Goal: Information Seeking & Learning: Learn about a topic

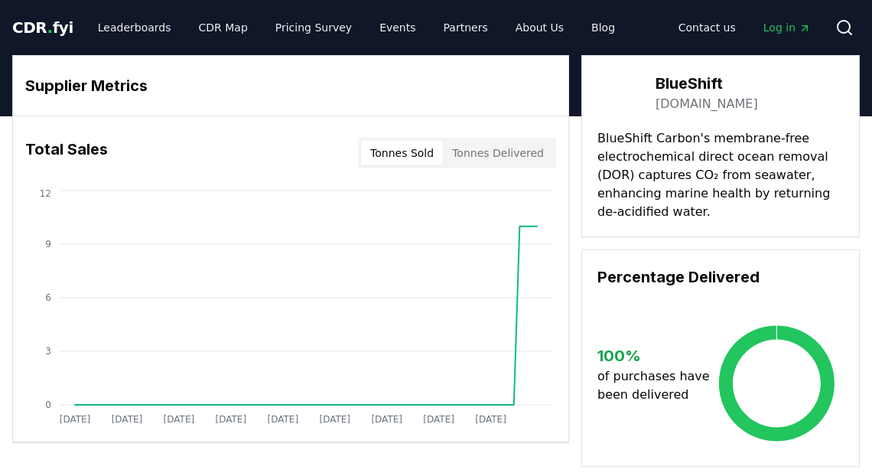
click at [54, 27] on span "CDR . fyi" at bounding box center [42, 27] width 61 height 18
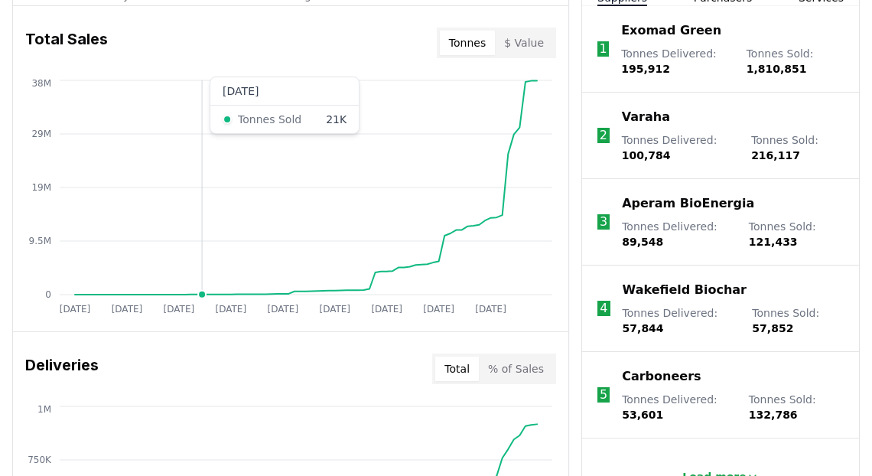
scroll to position [508, 0]
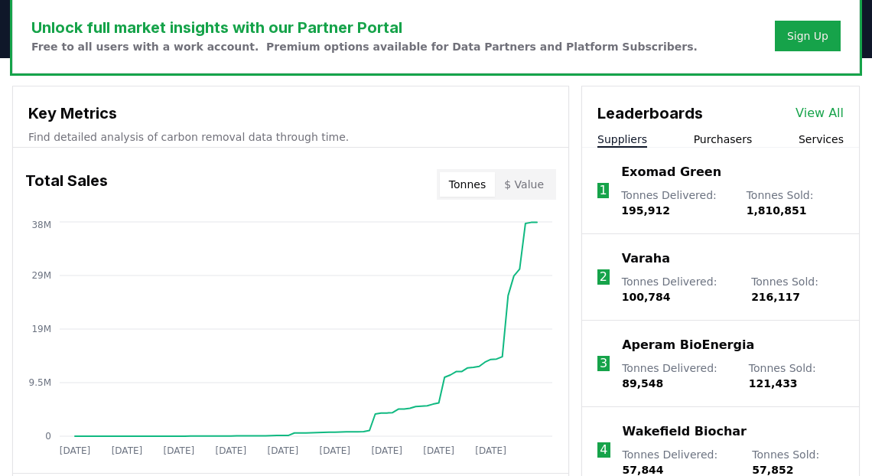
click at [646, 169] on p "Exomad Green" at bounding box center [671, 172] width 100 height 18
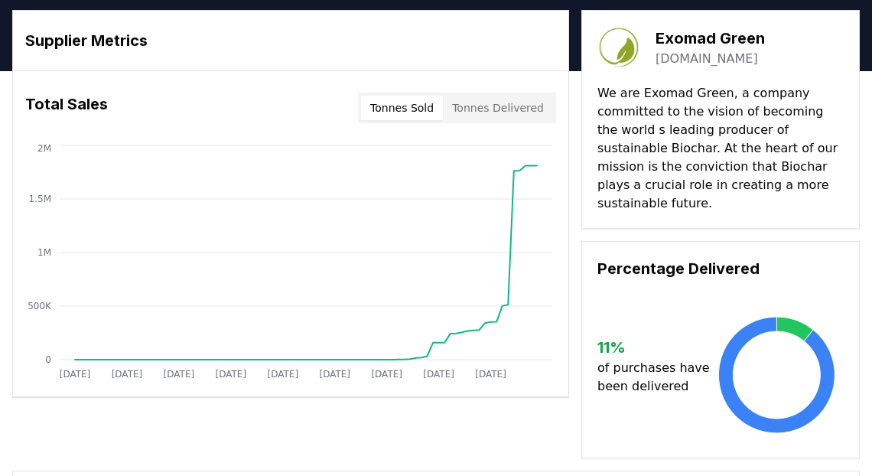
scroll to position [46, 0]
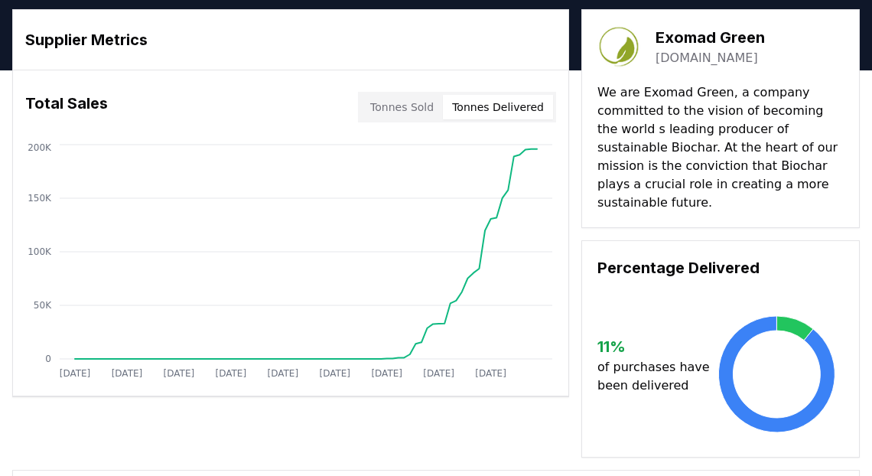
click at [496, 108] on button "Tonnes Delivered" at bounding box center [498, 107] width 110 height 24
click at [414, 106] on button "Tonnes Sold" at bounding box center [402, 107] width 82 height 24
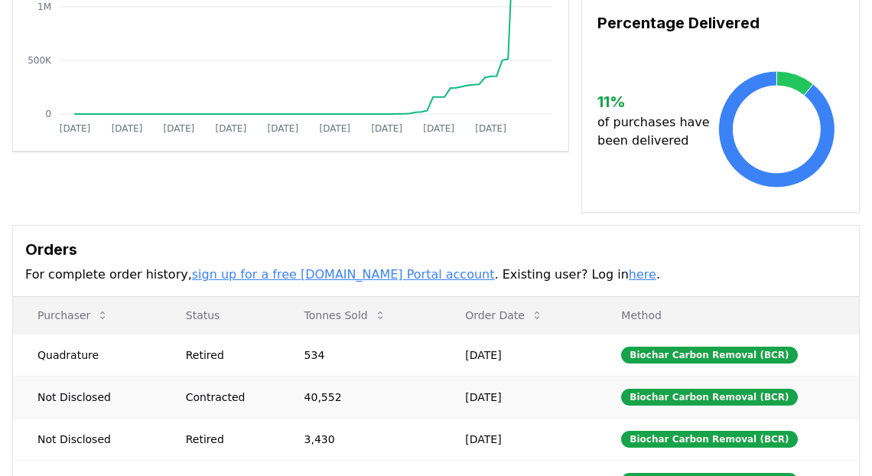
scroll to position [510, 0]
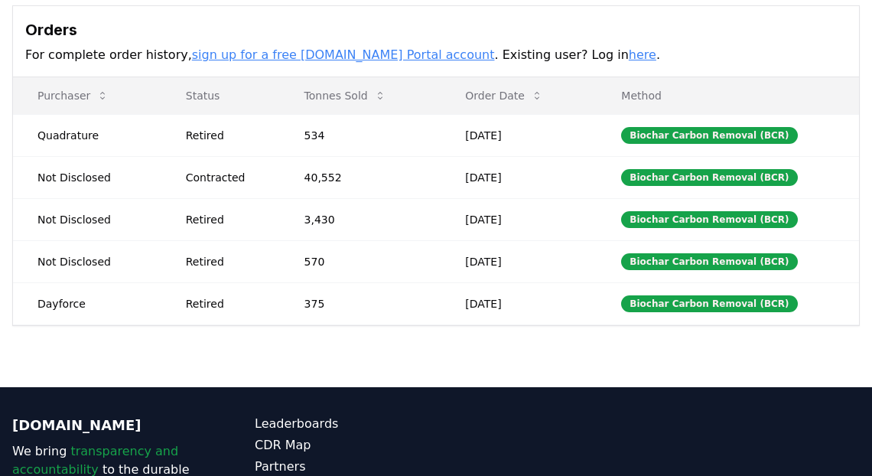
click at [629, 47] on link "here" at bounding box center [643, 54] width 28 height 15
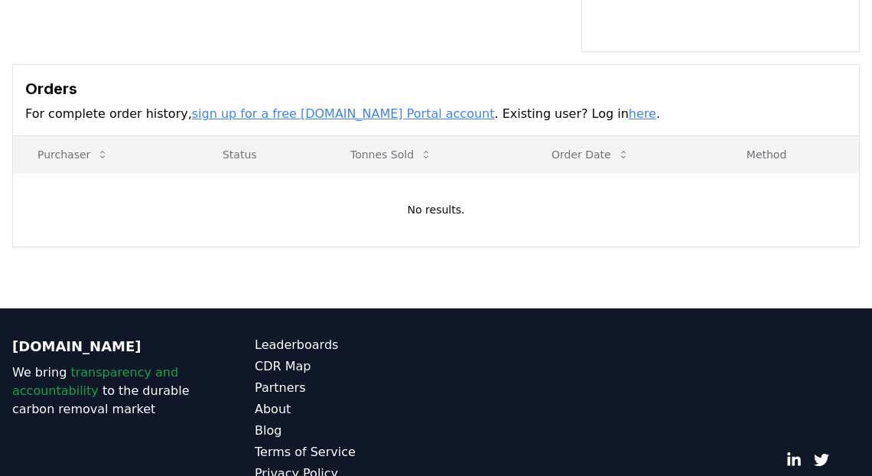
scroll to position [526, 0]
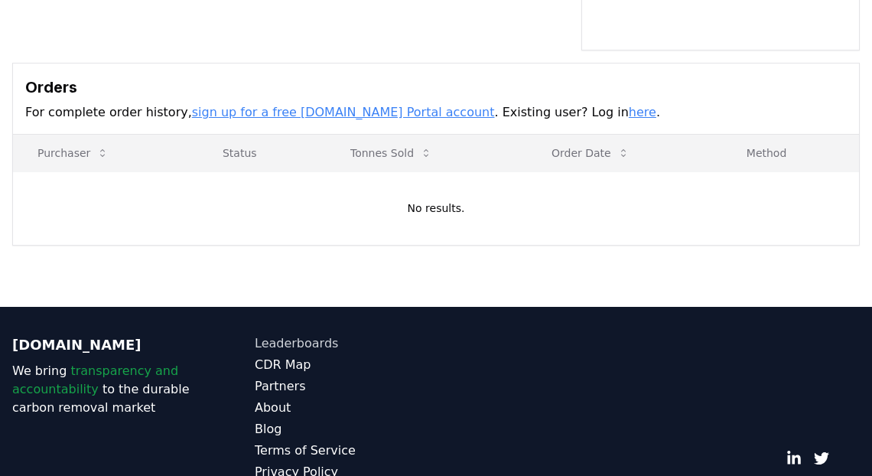
click at [281, 334] on link "Leaderboards" at bounding box center [345, 343] width 181 height 18
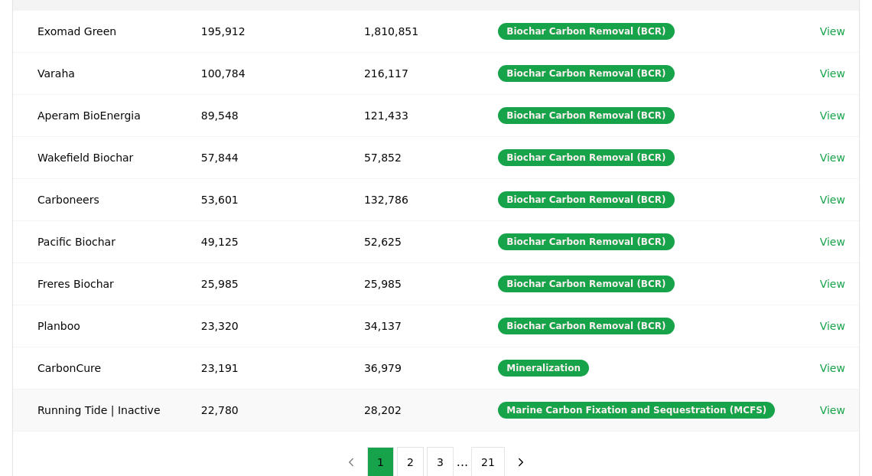
scroll to position [237, 0]
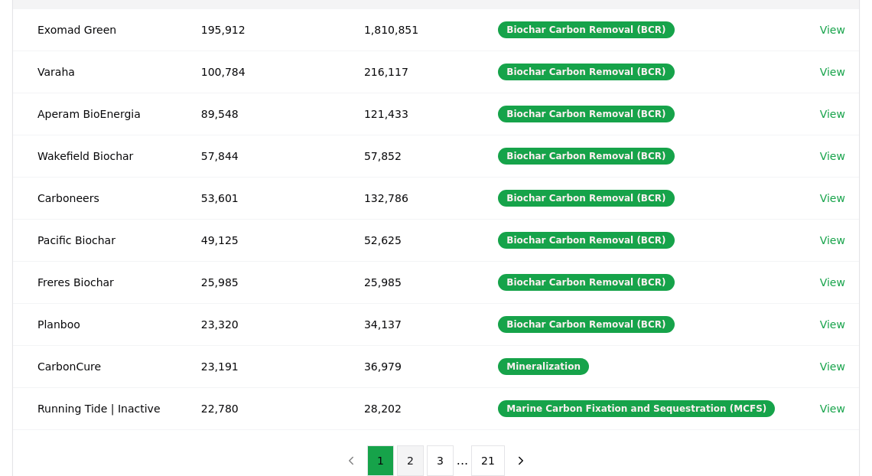
click at [410, 456] on button "2" at bounding box center [410, 460] width 27 height 31
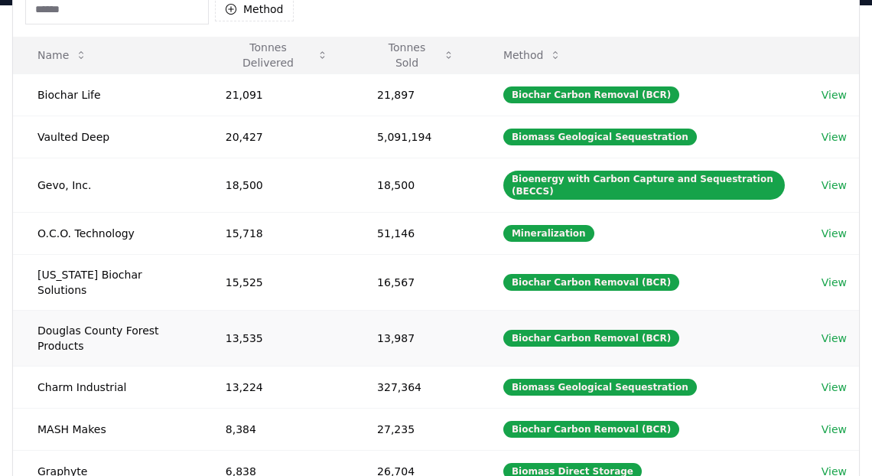
scroll to position [127, 0]
